Goal: Task Accomplishment & Management: Use online tool/utility

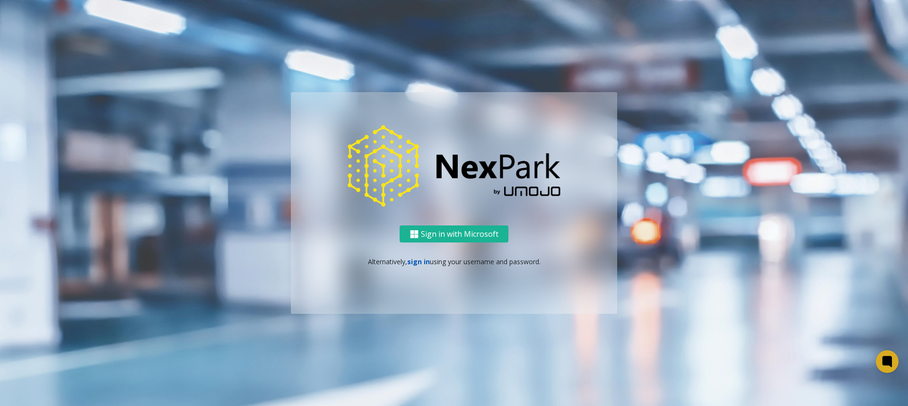
click at [409, 260] on link "sign in" at bounding box center [418, 261] width 23 height 9
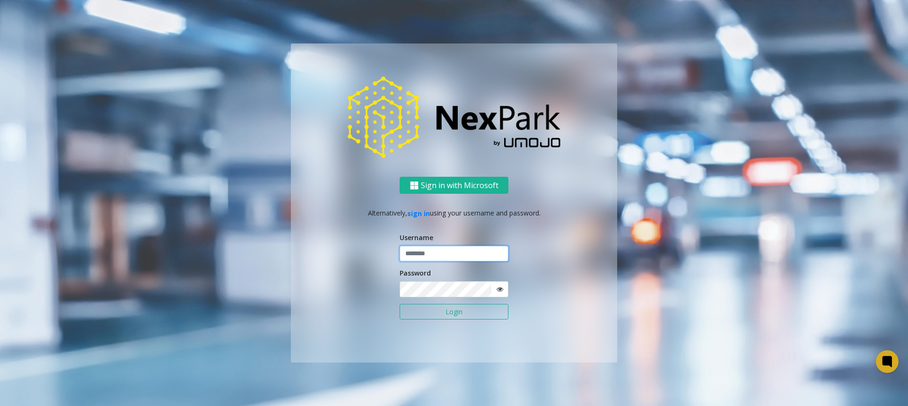
click at [434, 251] on input "text" at bounding box center [453, 254] width 109 height 16
type input "*****"
click at [498, 288] on icon at bounding box center [499, 289] width 7 height 7
click at [471, 309] on button "Login" at bounding box center [453, 312] width 109 height 16
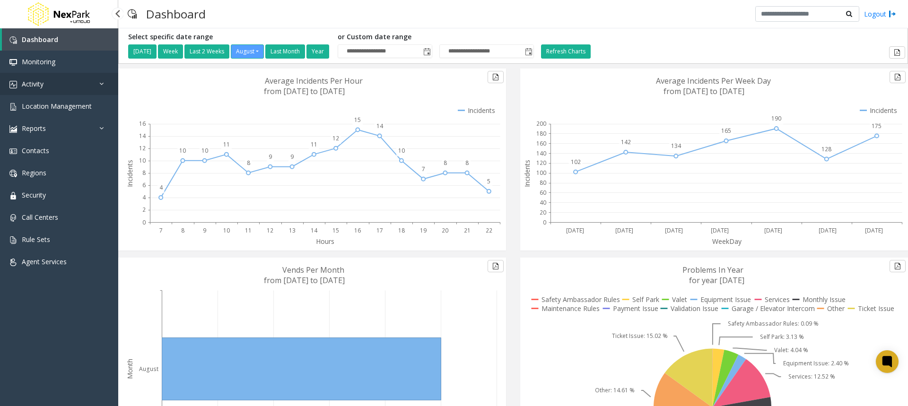
click at [55, 78] on link "Activity" at bounding box center [59, 84] width 118 height 22
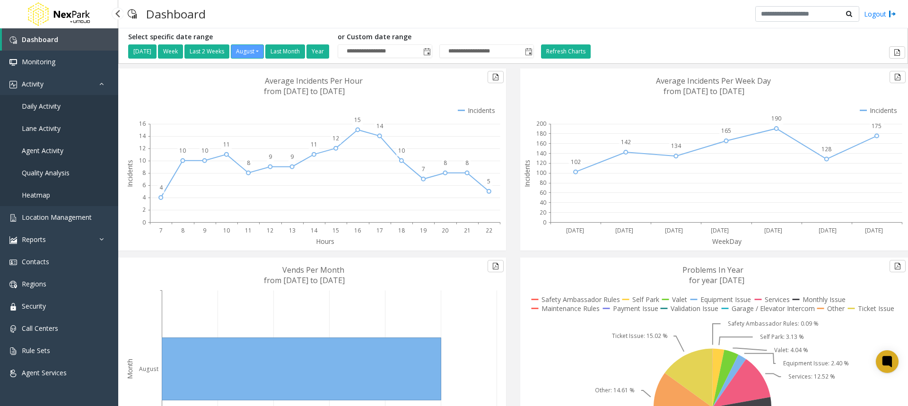
click at [48, 129] on span "Lane Activity" at bounding box center [41, 128] width 39 height 9
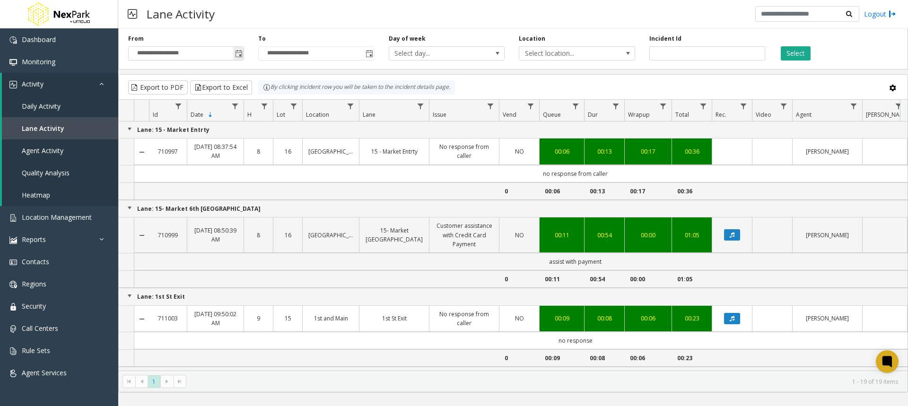
click at [242, 54] on span "Toggle popup" at bounding box center [239, 54] width 8 height 8
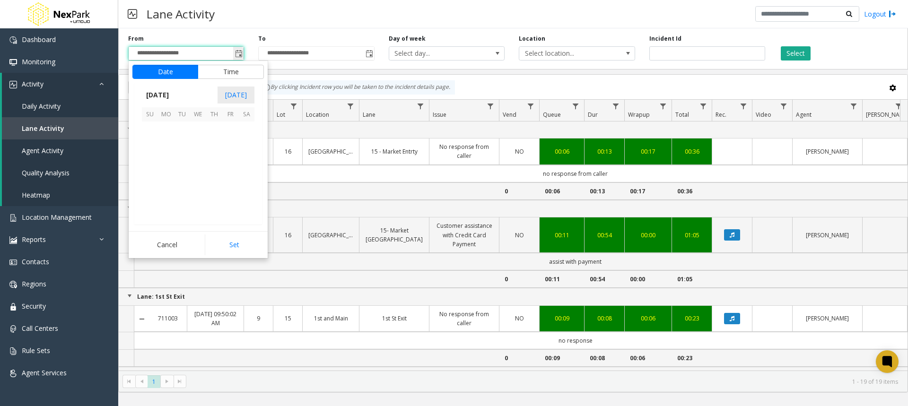
scroll to position [169536, 0]
click at [216, 159] on span "14" at bounding box center [214, 162] width 16 height 16
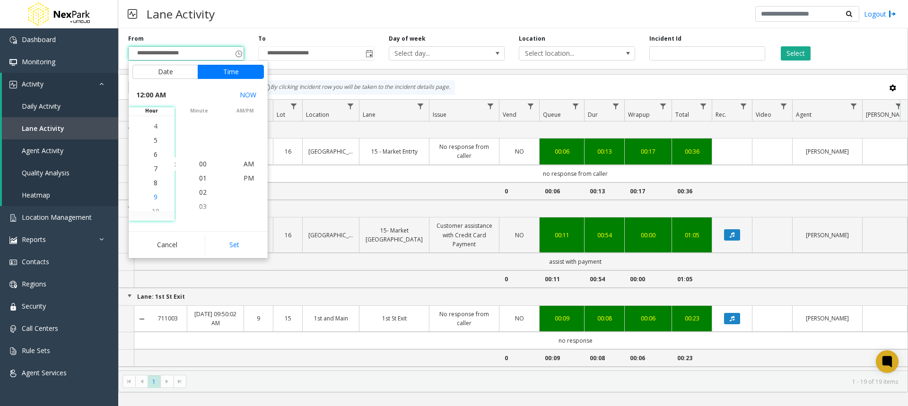
scroll to position [99, 0]
click at [154, 136] on span "5" at bounding box center [156, 135] width 4 height 9
click at [200, 202] on span "30" at bounding box center [203, 206] width 8 height 9
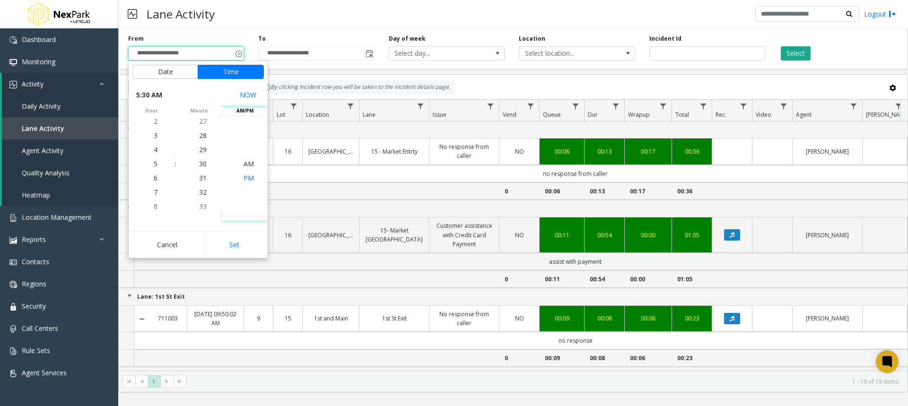
click at [243, 178] on span "PM" at bounding box center [248, 177] width 10 height 9
click at [236, 246] on button "Set" at bounding box center [235, 244] width 60 height 21
type input "**********"
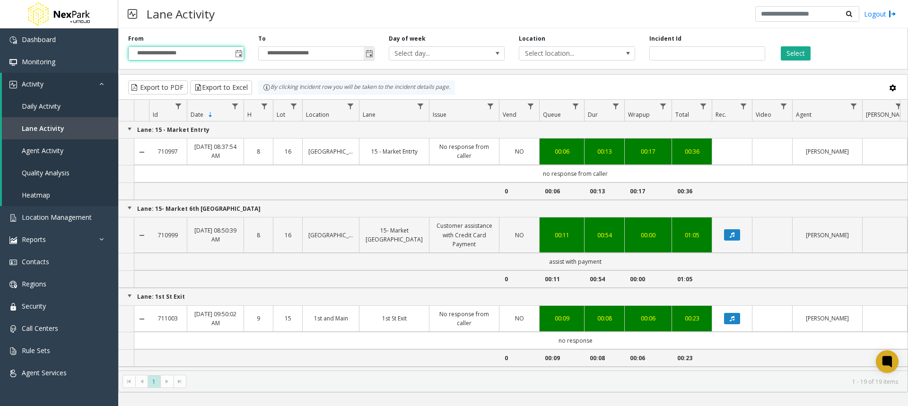
click at [308, 53] on input "**********" at bounding box center [316, 53] width 115 height 13
click at [369, 56] on span "Toggle popup" at bounding box center [369, 54] width 8 height 8
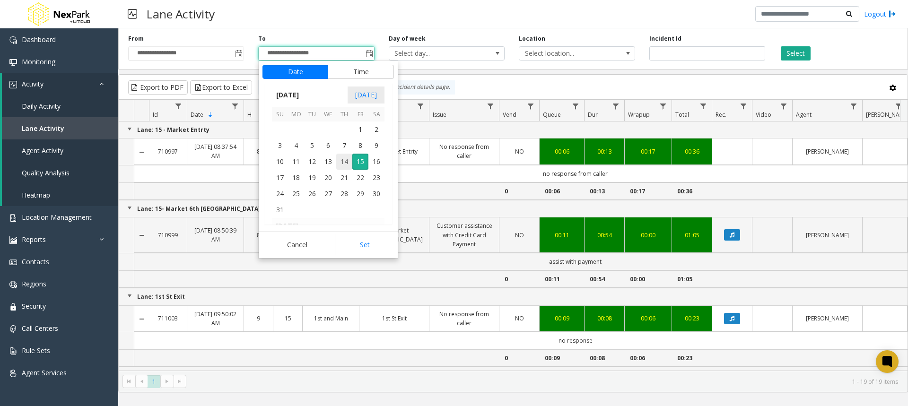
click at [344, 162] on span "14" at bounding box center [344, 162] width 16 height 16
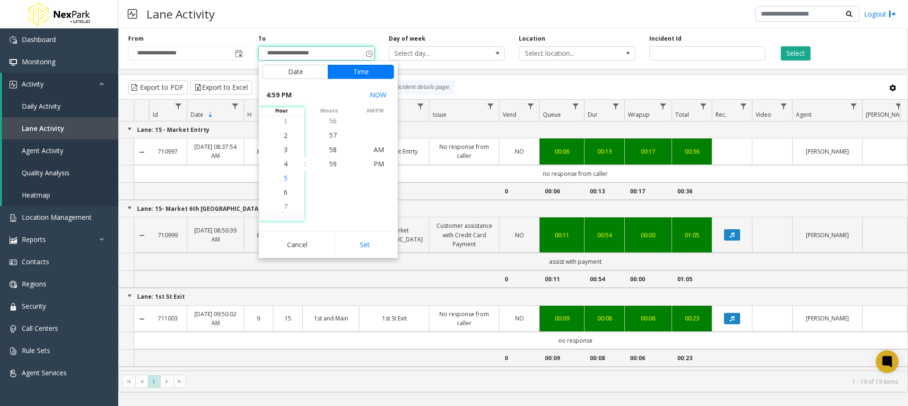
click at [284, 179] on span "5" at bounding box center [286, 177] width 4 height 9
click at [330, 205] on span "52" at bounding box center [333, 205] width 8 height 9
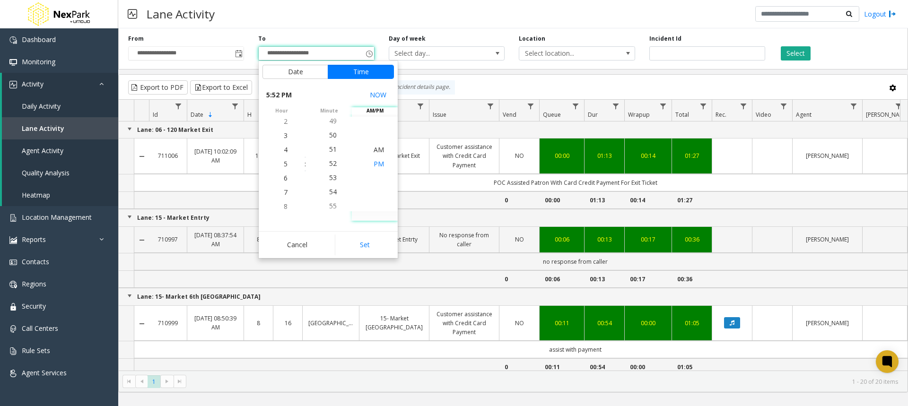
click at [373, 163] on span "PM" at bounding box center [378, 163] width 10 height 9
click at [372, 245] on button "Set" at bounding box center [365, 244] width 60 height 21
type input "**********"
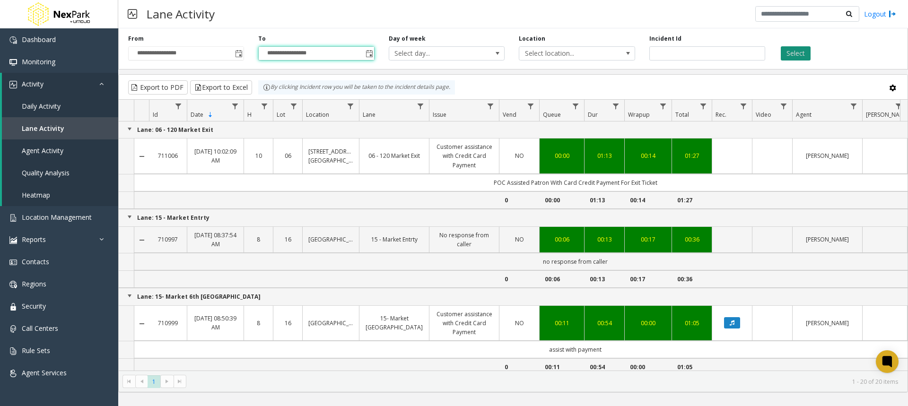
click at [787, 49] on button "Select" at bounding box center [795, 53] width 30 height 14
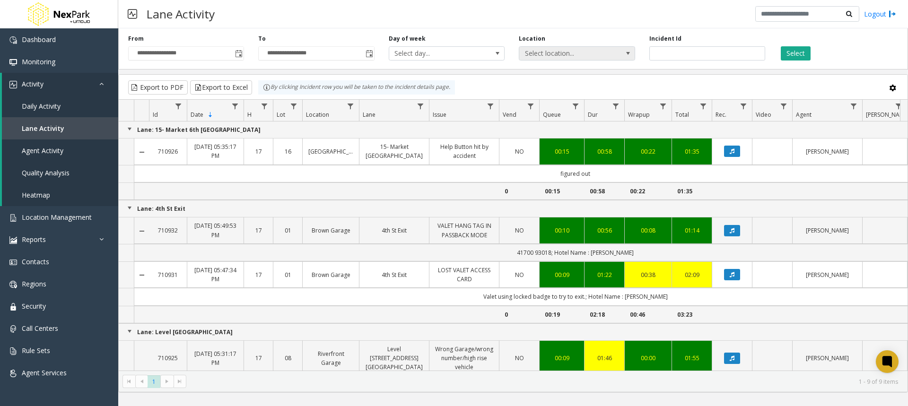
click at [576, 53] on span "Select location..." at bounding box center [565, 53] width 92 height 13
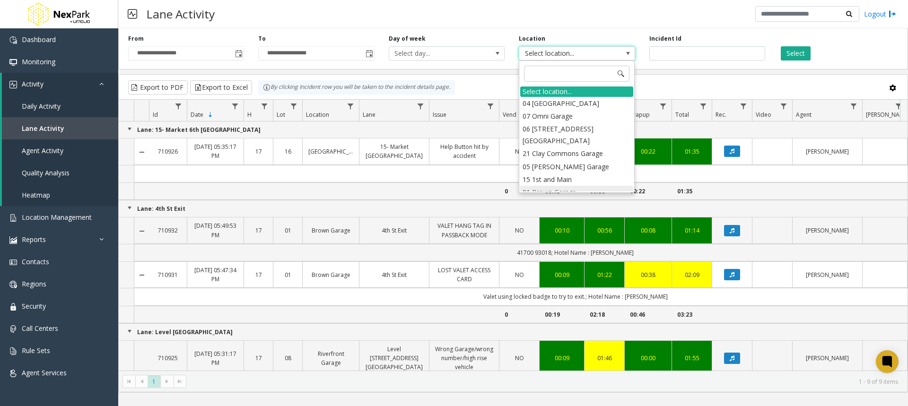
click at [564, 186] on li "01 Brown Garage" at bounding box center [576, 192] width 113 height 13
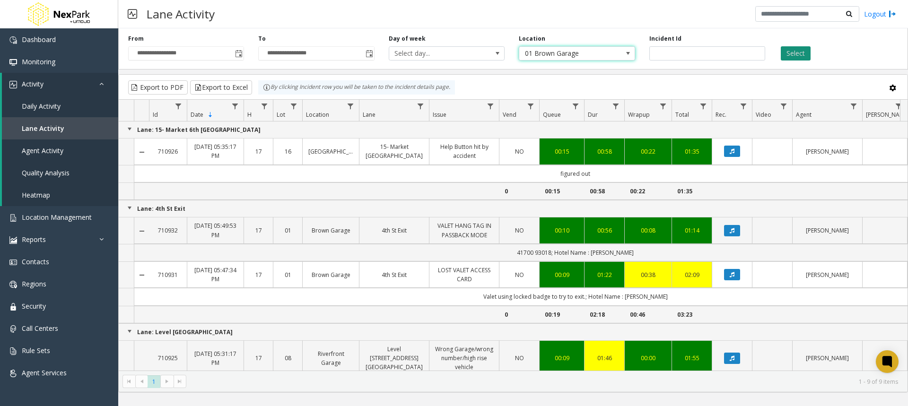
click at [788, 49] on button "Select" at bounding box center [795, 53] width 30 height 14
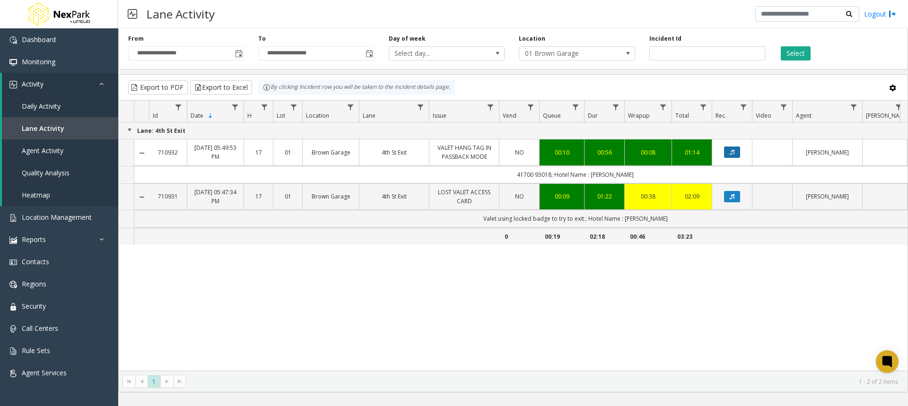
click at [729, 151] on icon "Data table" at bounding box center [731, 152] width 5 height 6
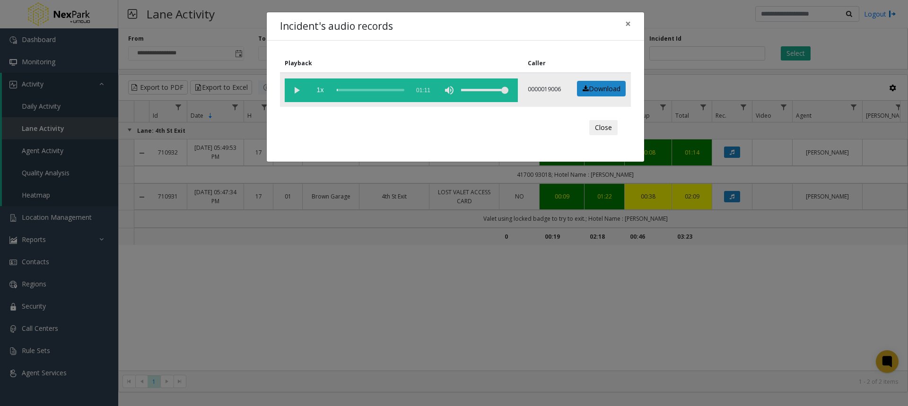
click at [298, 90] on vg-play-pause at bounding box center [297, 90] width 24 height 24
click at [600, 124] on button "Close" at bounding box center [603, 127] width 28 height 15
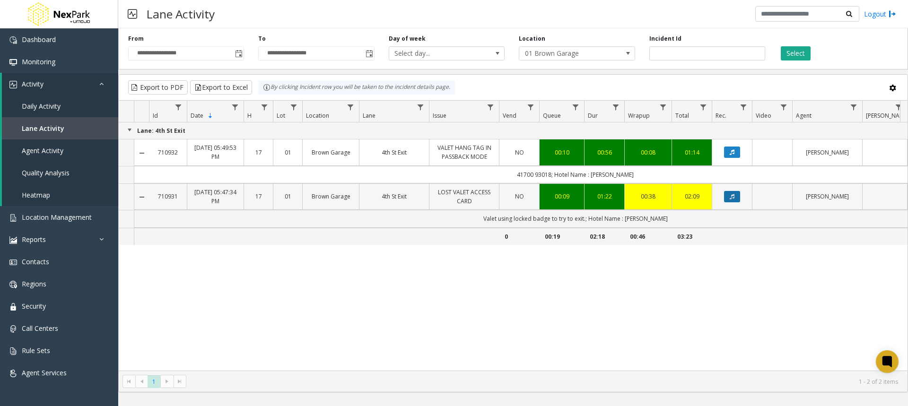
click at [734, 195] on icon "Data table" at bounding box center [731, 197] width 5 height 6
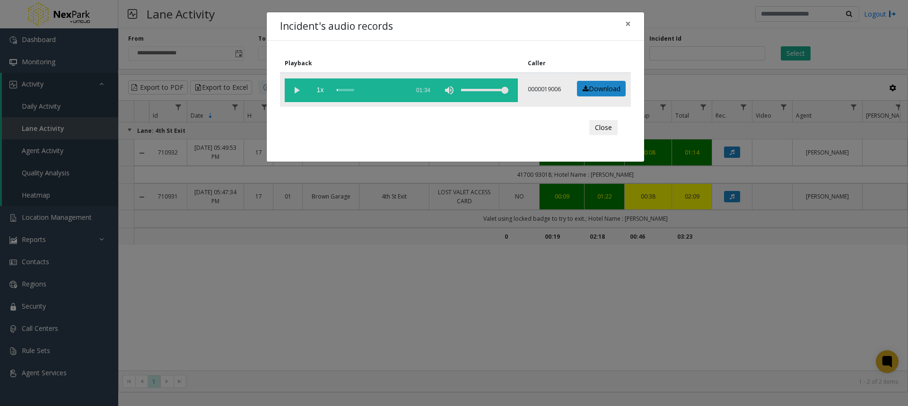
click at [297, 92] on vg-play-pause at bounding box center [297, 90] width 24 height 24
click at [601, 89] on link "Download" at bounding box center [601, 89] width 49 height 16
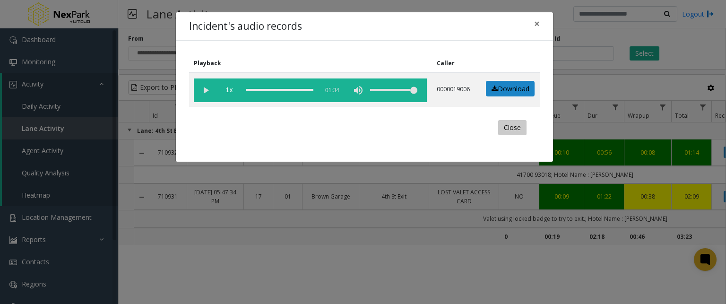
click at [516, 126] on button "Close" at bounding box center [512, 127] width 28 height 15
